Goal: Task Accomplishment & Management: Manage account settings

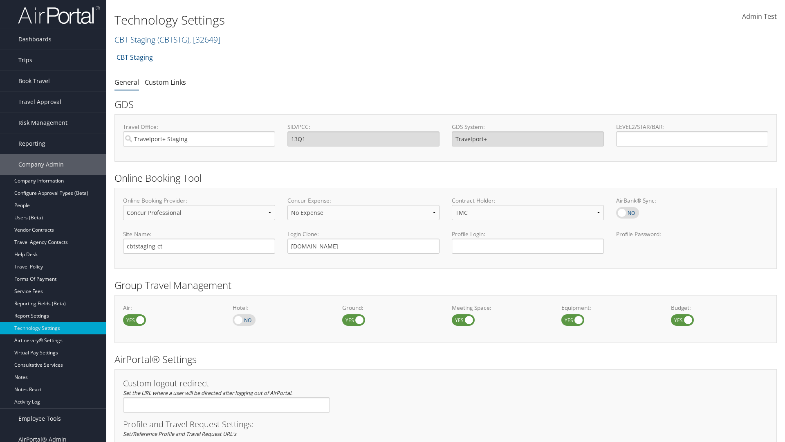
select select "4"
click at [135, 39] on link "CBT Staging ( CBTSTG ) , [ 32649 ]" at bounding box center [168, 39] width 106 height 11
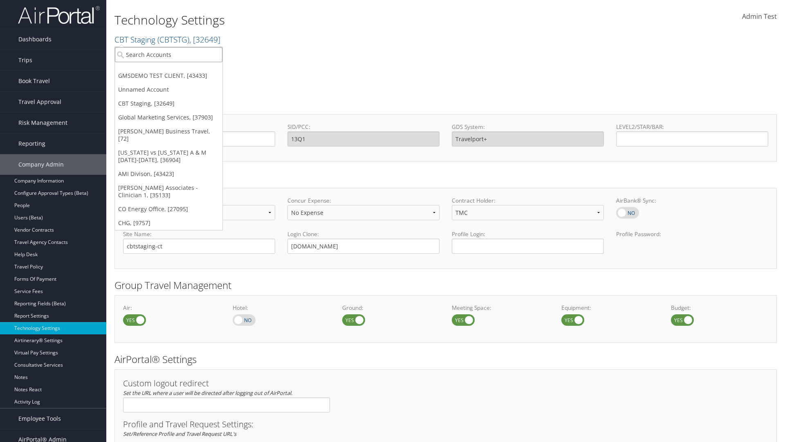
click at [168, 54] on input "search" at bounding box center [169, 54] width 108 height 15
type input "CBTSTG"
click at [168, 70] on div "CBT Staging (CBTSTG), [32649]" at bounding box center [168, 69] width 117 height 7
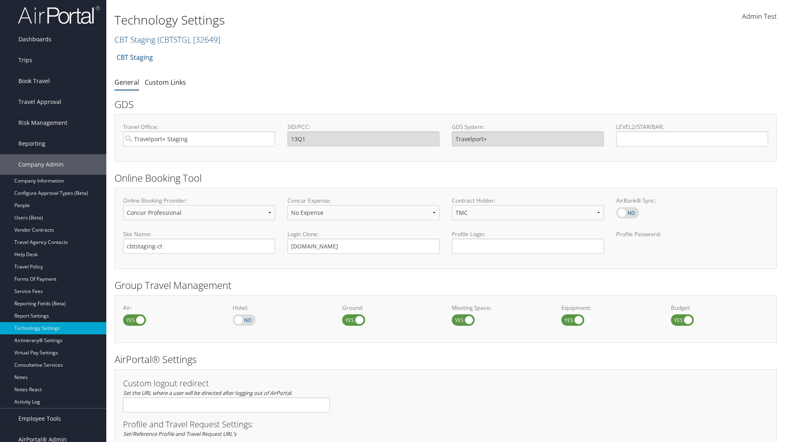
select select "4"
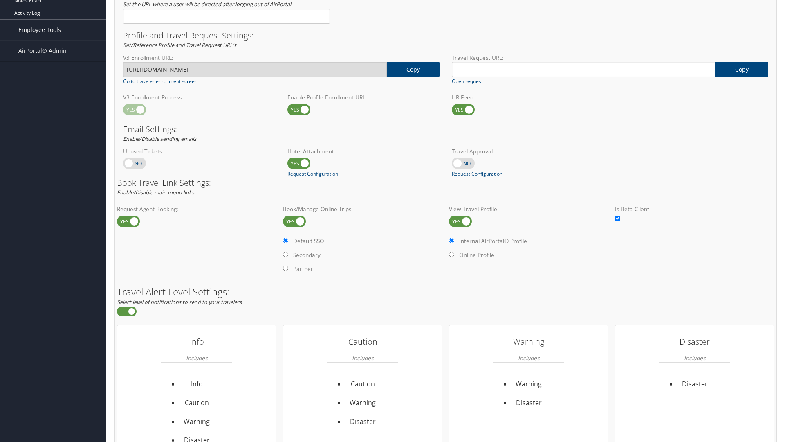
click at [461, 221] on label at bounding box center [460, 221] width 23 height 11
click at [458, 221] on input "checkbox" at bounding box center [455, 221] width 5 height 5
click at [461, 221] on label at bounding box center [460, 221] width 23 height 11
click at [458, 221] on input "checkbox" at bounding box center [455, 221] width 5 height 5
checkbox input "true"
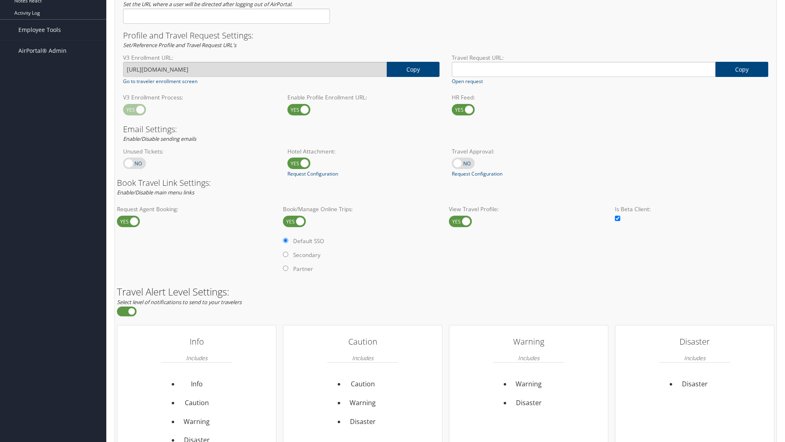
click at [0, 0] on label "Internal AirPortal® Profile" at bounding box center [0, 0] width 0 height 0
click at [0, 0] on input "Internal AirPortal® Profile" at bounding box center [0, 0] width 0 height 0
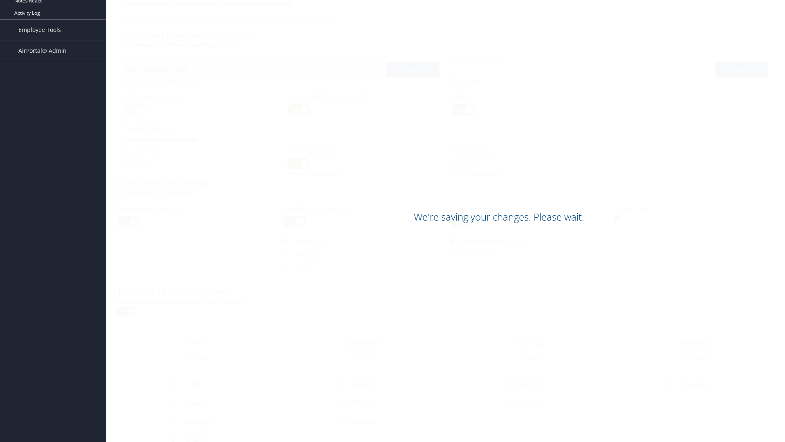
scroll to position [473, 0]
